Goal: Task Accomplishment & Management: Complete application form

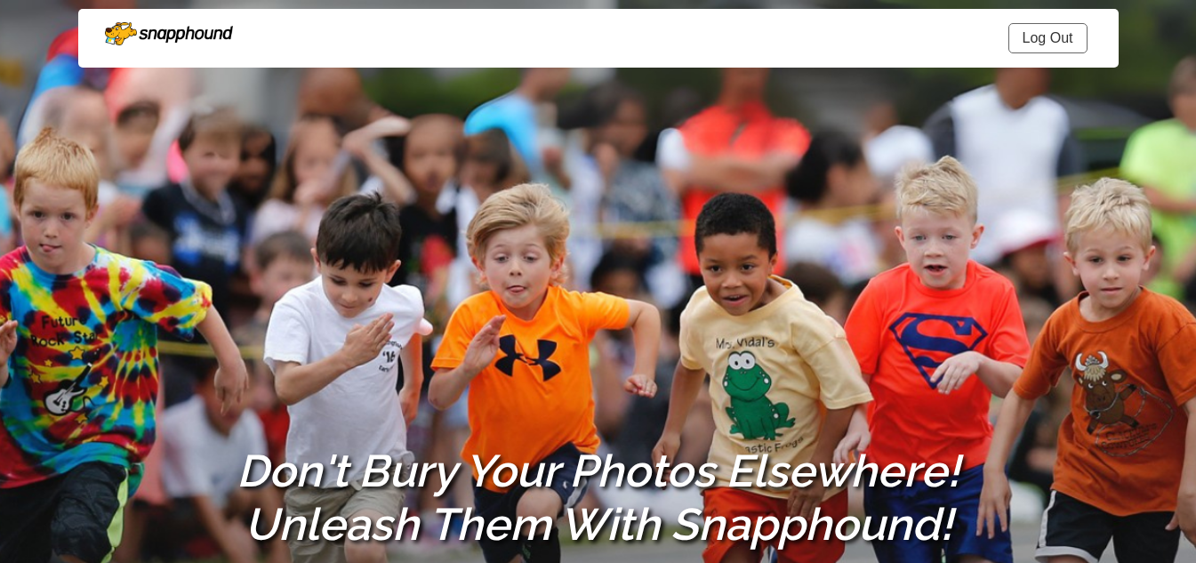
click at [1032, 35] on link "Log Out" at bounding box center [1047, 38] width 79 height 30
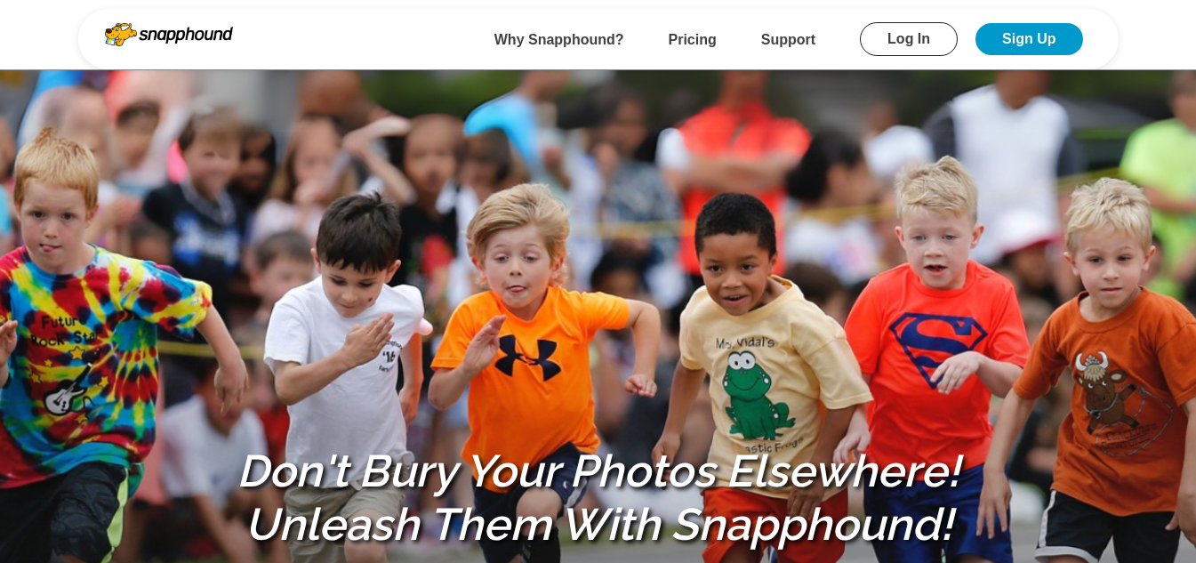
click at [1025, 43] on link "Sign Up" at bounding box center [1028, 39] width 107 height 32
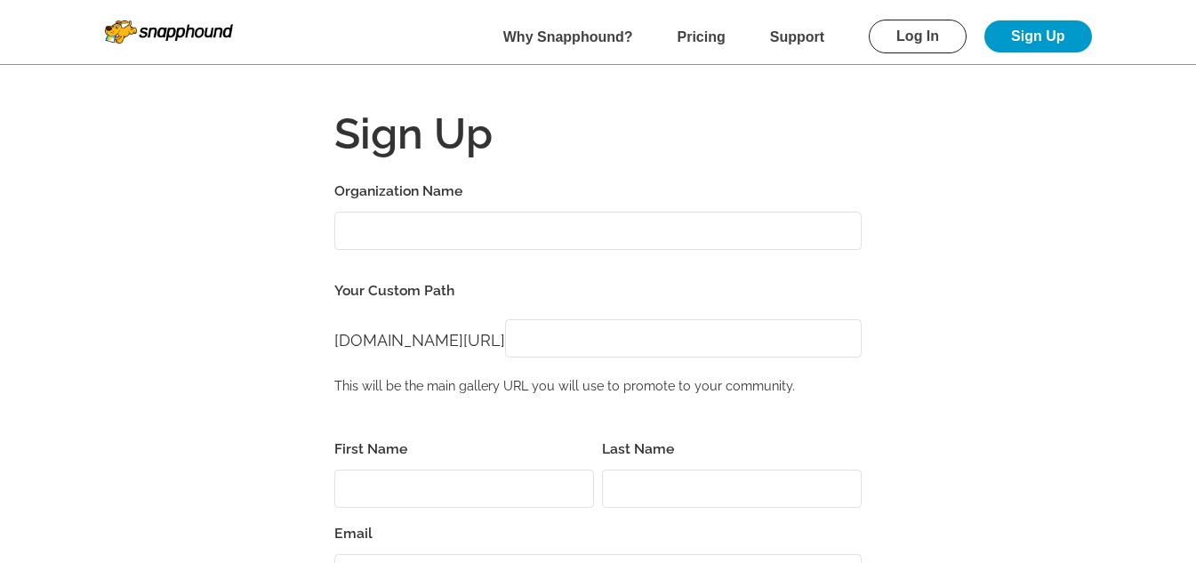
type input "[DATE][EMAIL_ADDRESS][DOMAIN_NAME]"
click at [486, 227] on input "Organization Name" at bounding box center [597, 231] width 527 height 38
type input "t"
type input "test1109"
paste input "test1109"
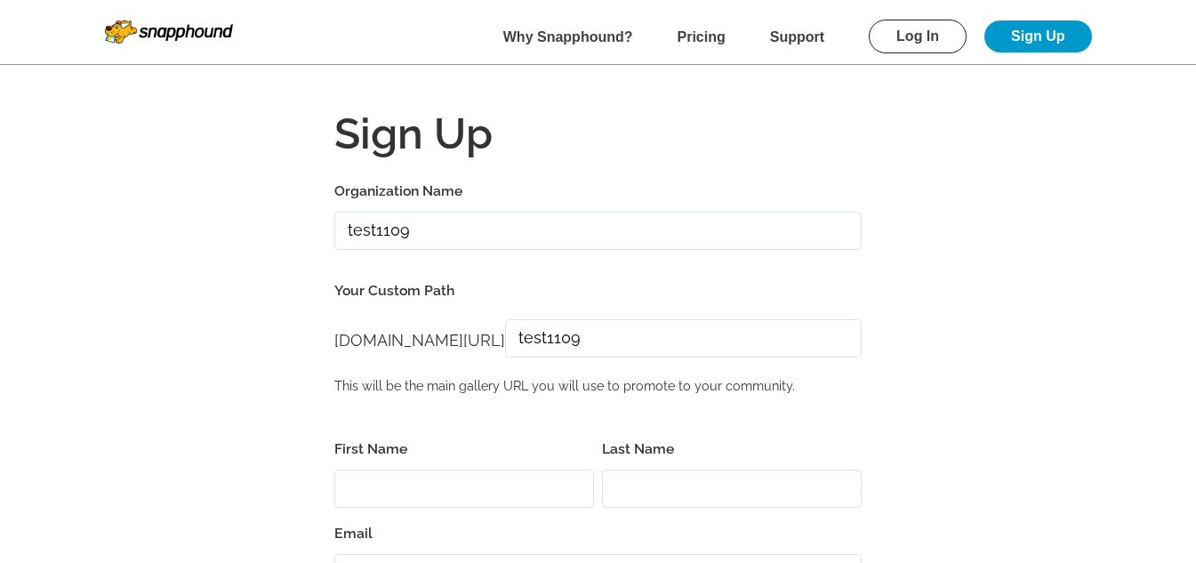
type input "test1109"
paste input "test1109"
type input "test1109"
paste input "test1109"
type input "test1109"
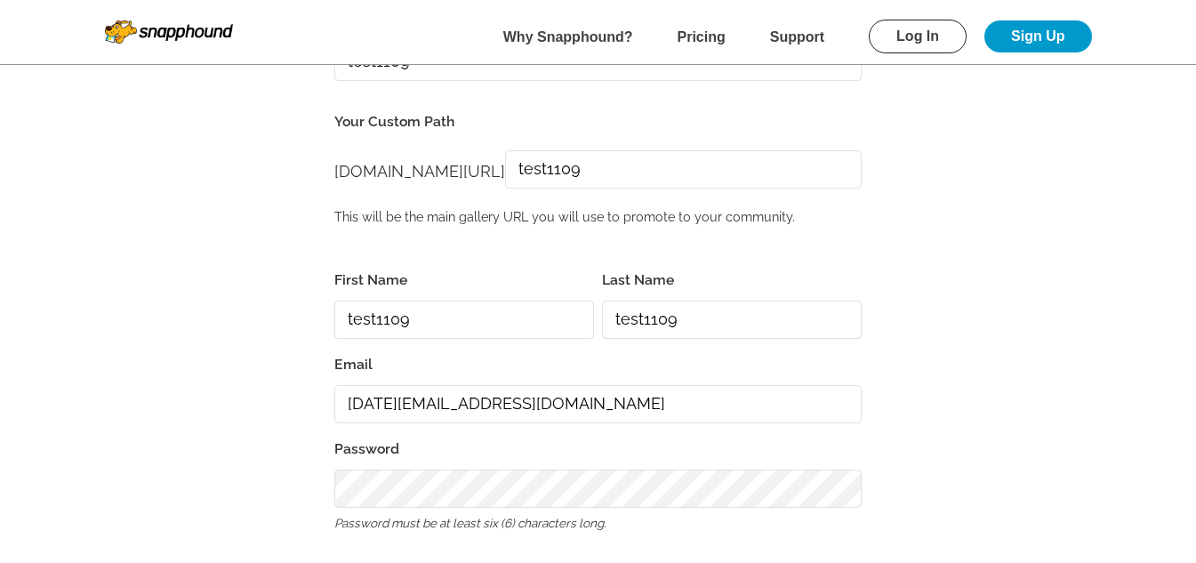
scroll to position [296, 0]
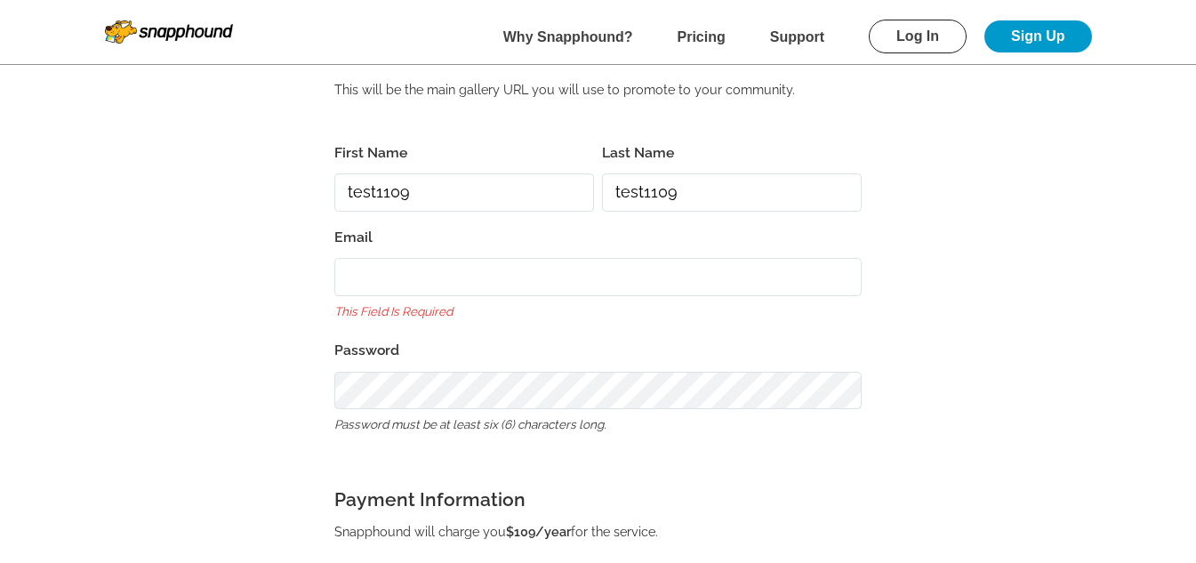
paste input "[EMAIL_ADDRESS][DOMAIN_NAME]"
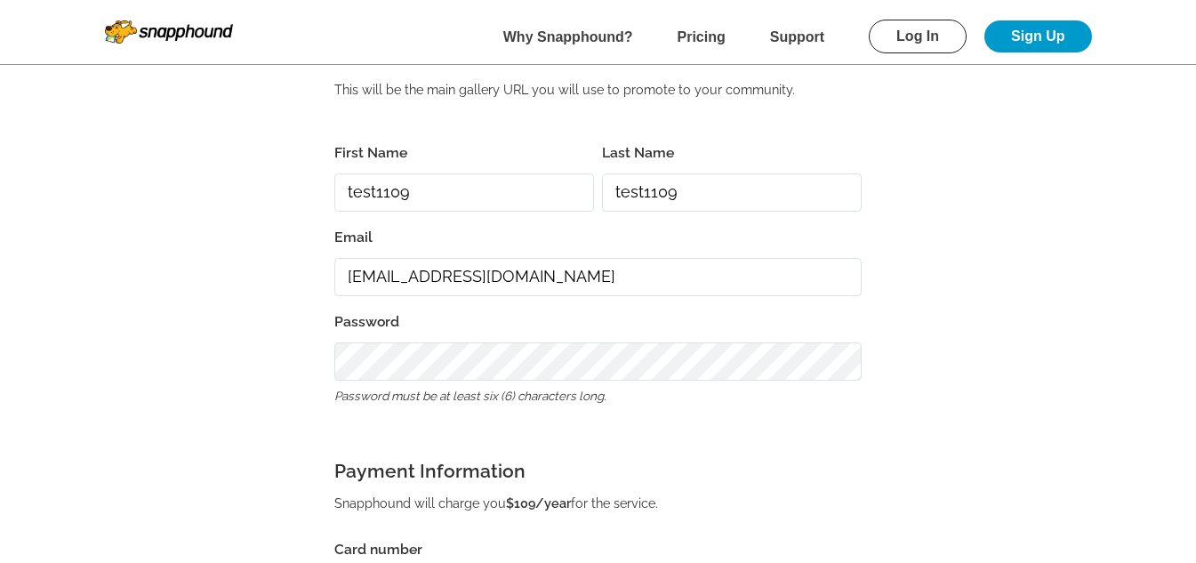
type input "[EMAIL_ADDRESS][DOMAIN_NAME]"
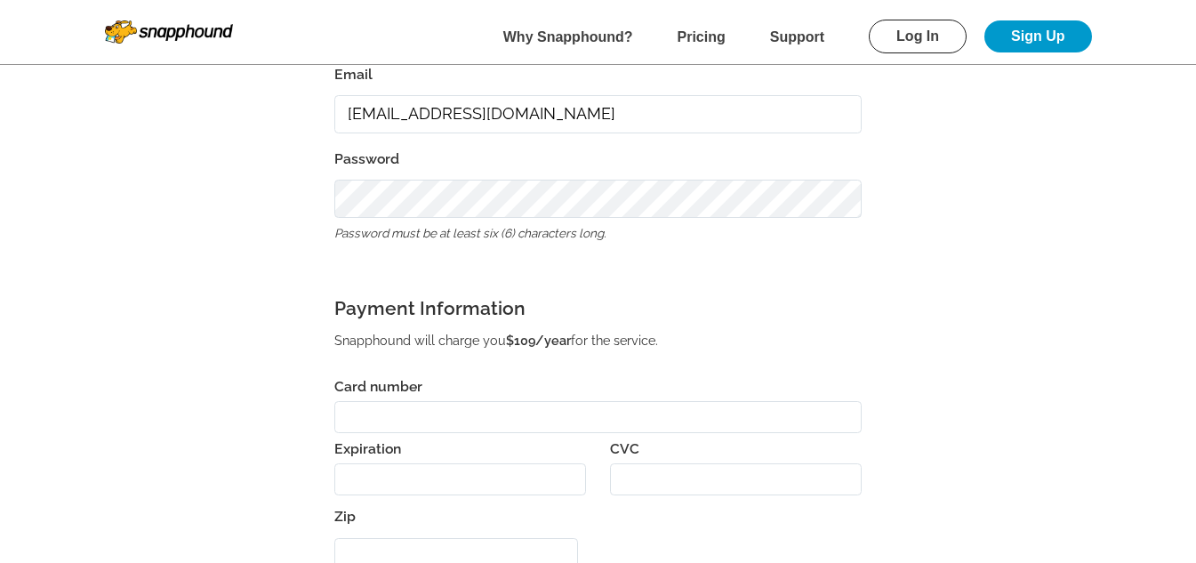
scroll to position [474, 0]
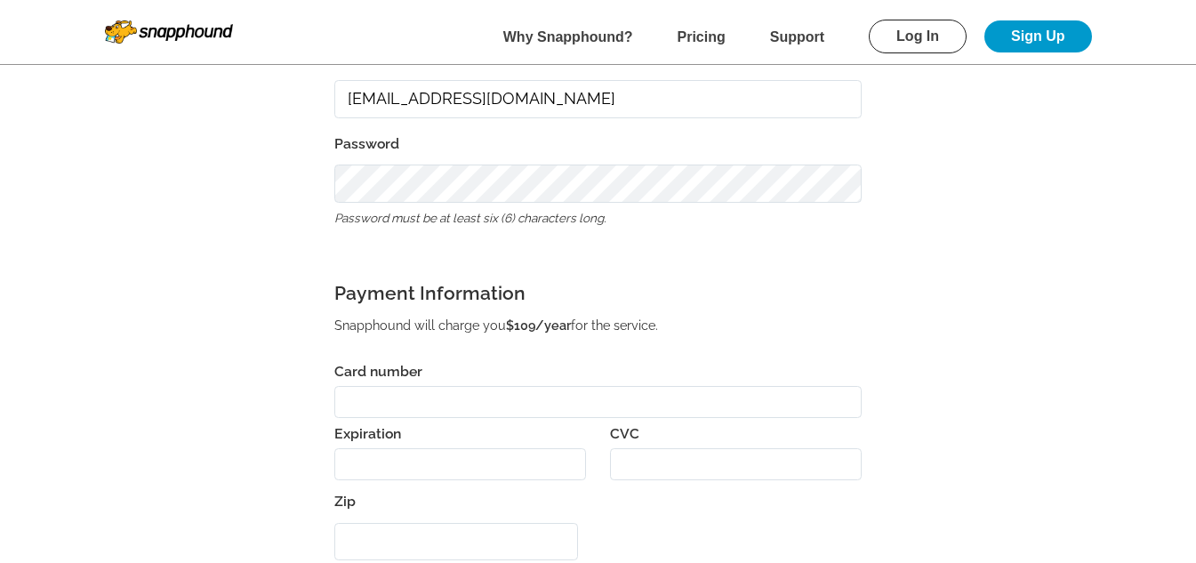
click at [395, 236] on div "First Name test1109 Last Name test1109 Email [EMAIL_ADDRESS][DOMAIN_NAME] Passw…" at bounding box center [597, 343] width 527 height 761
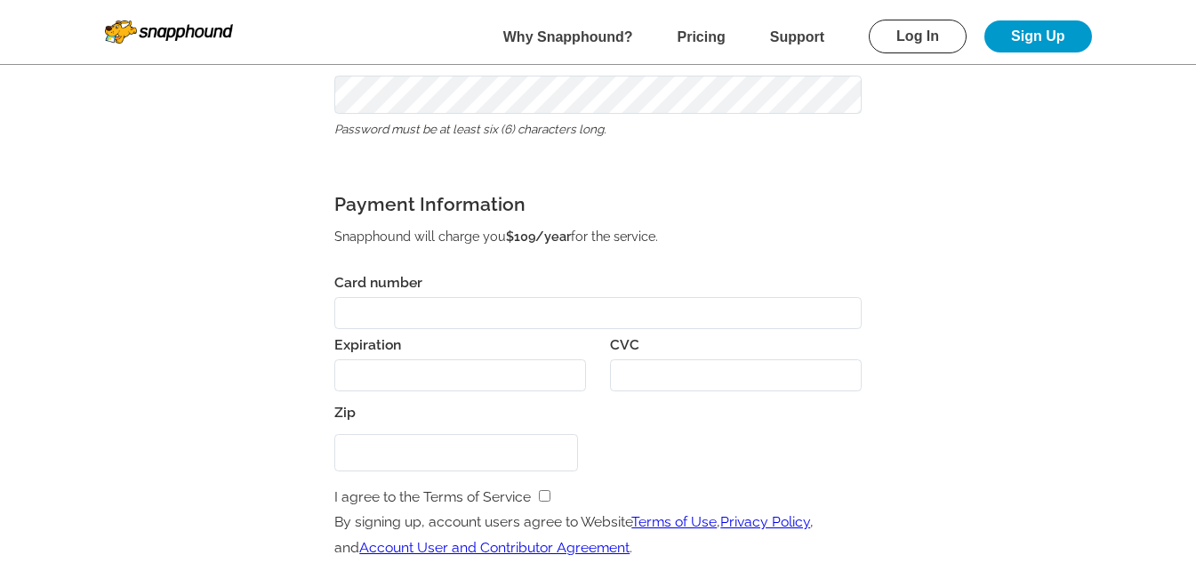
scroll to position [652, 0]
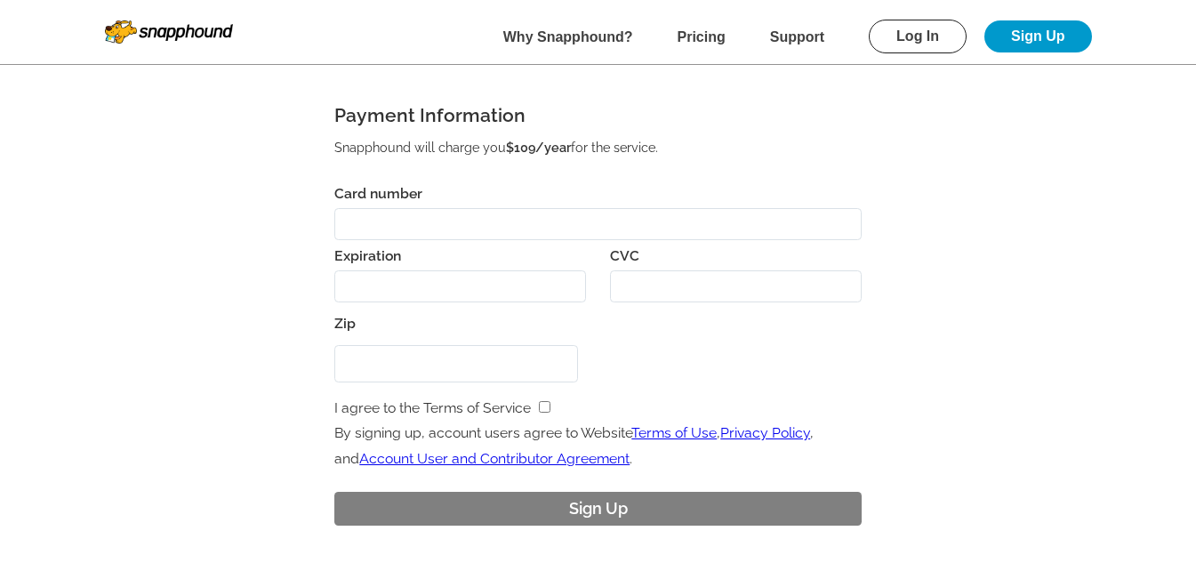
click at [758, 297] on div at bounding box center [736, 286] width 252 height 33
click at [461, 360] on input "Zip" at bounding box center [456, 364] width 244 height 38
type input "3423232"
click at [542, 405] on input "checkbox" at bounding box center [545, 407] width 12 height 12
checkbox input "true"
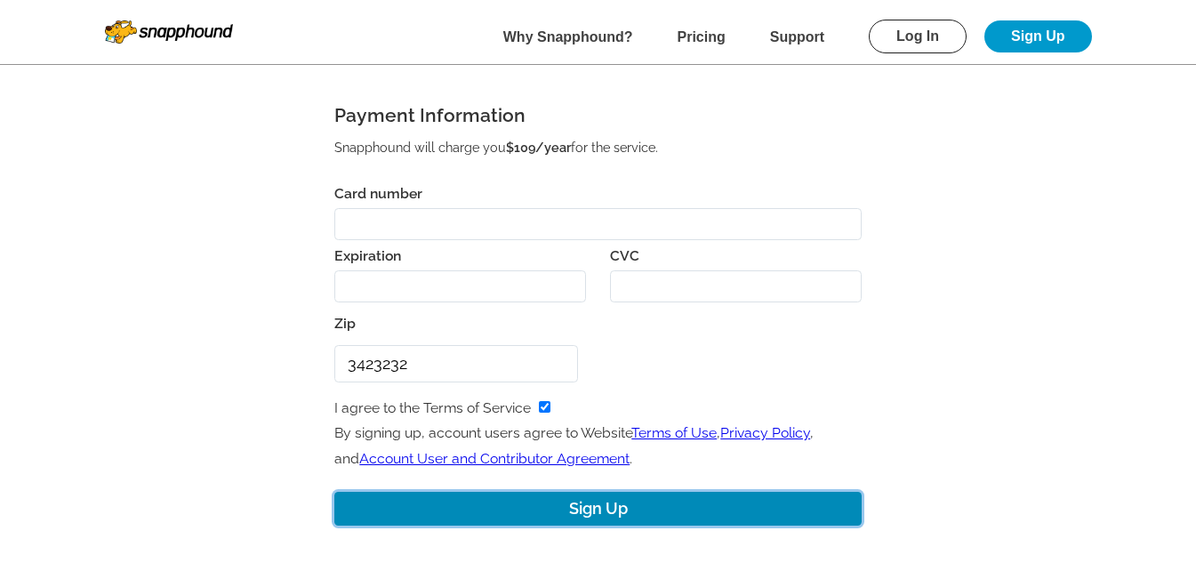
click at [586, 499] on button "Sign Up" at bounding box center [597, 509] width 527 height 35
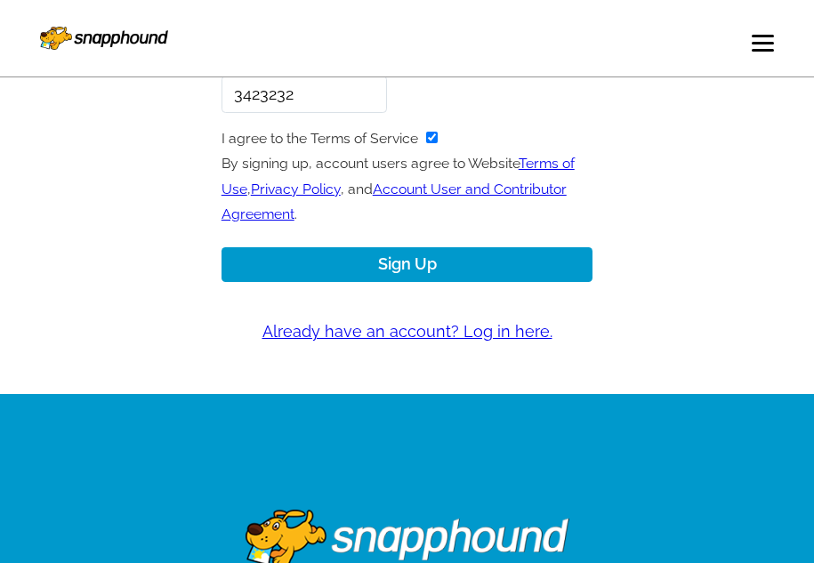
scroll to position [1158, 0]
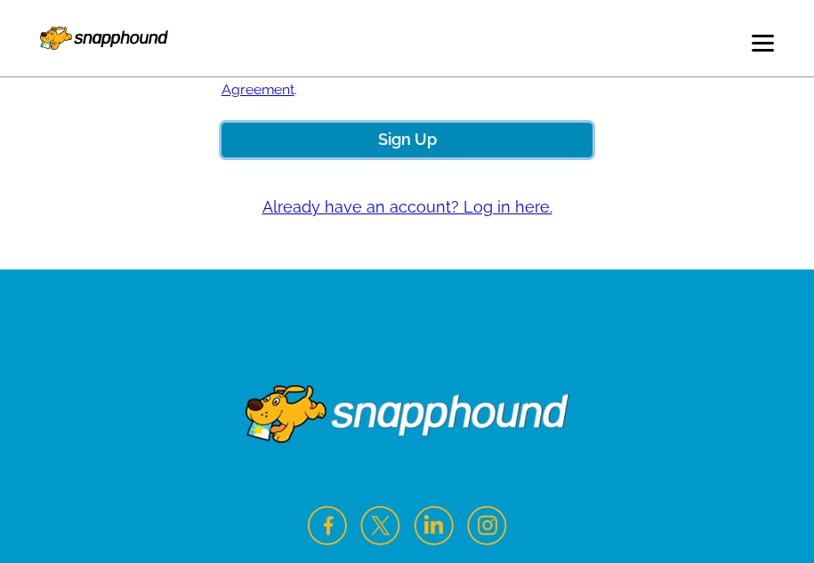
click at [414, 138] on button "Sign Up" at bounding box center [407, 140] width 372 height 35
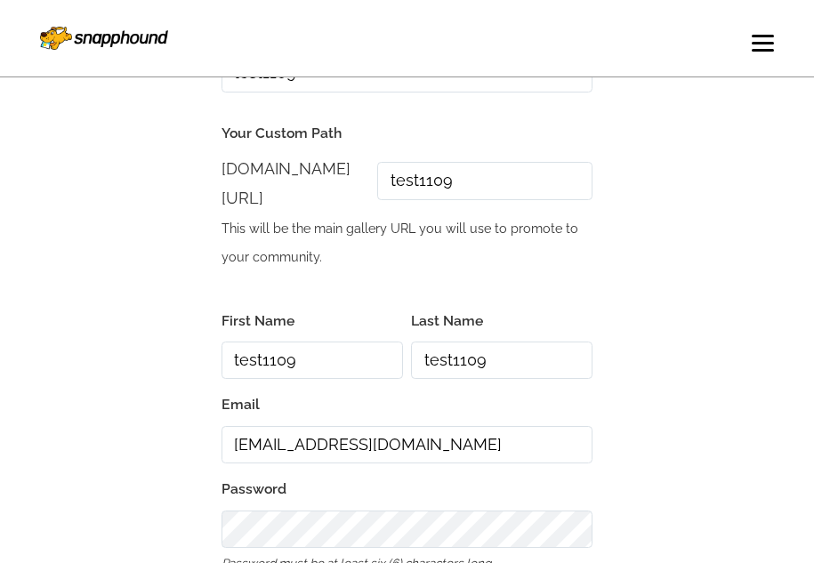
scroll to position [46, 0]
